Goal: Task Accomplishment & Management: Manage account settings

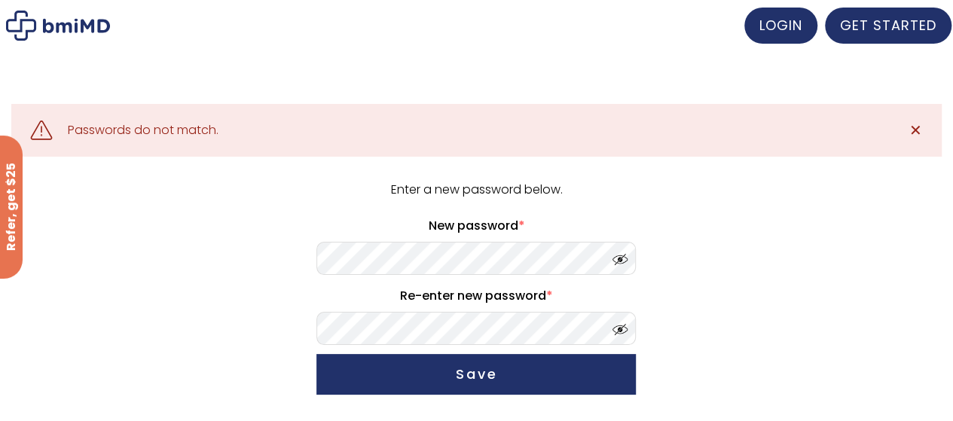
click at [309, 243] on form "Enter a new password below. New password * Re-enter new password * Save" at bounding box center [476, 290] width 931 height 222
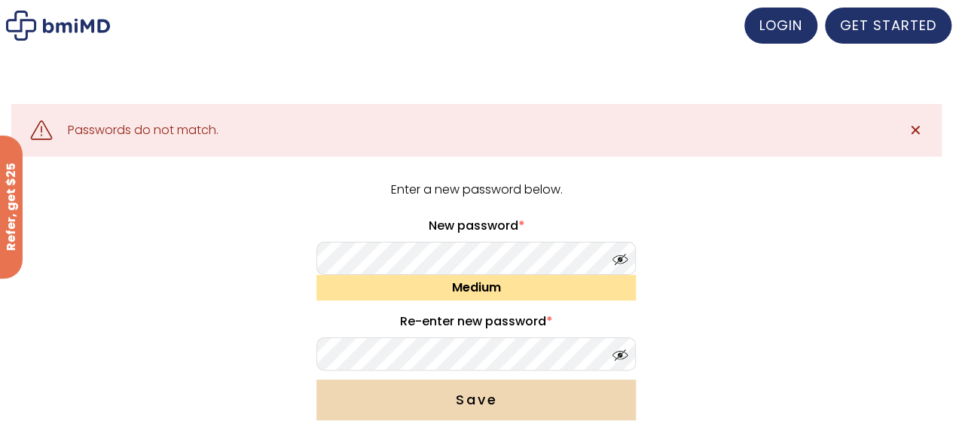
click at [512, 397] on button "Save" at bounding box center [475, 400] width 319 height 41
